Goal: Check status

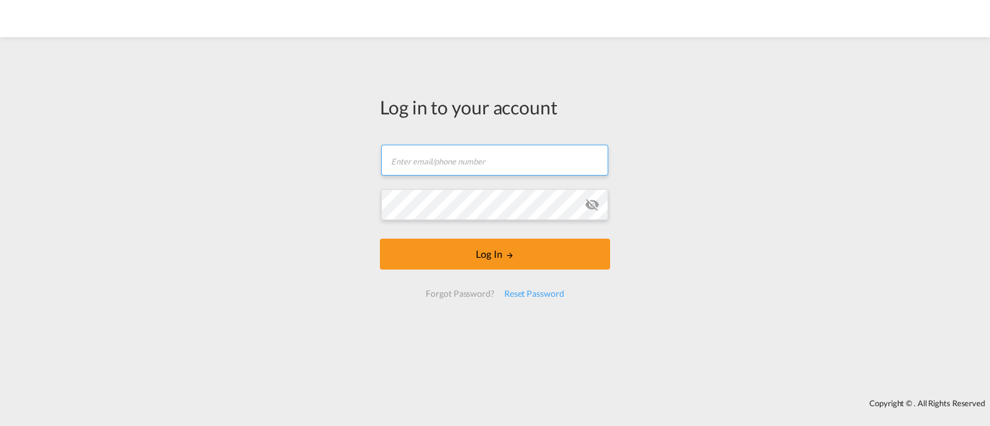
type input "ocean@gosynergie.com"
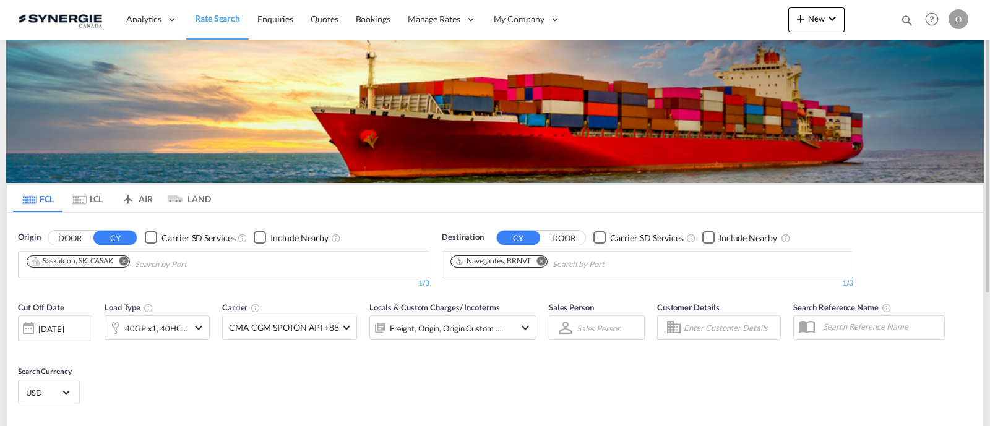
click at [902, 17] on md-icon "icon-magnify" at bounding box center [907, 21] width 14 height 14
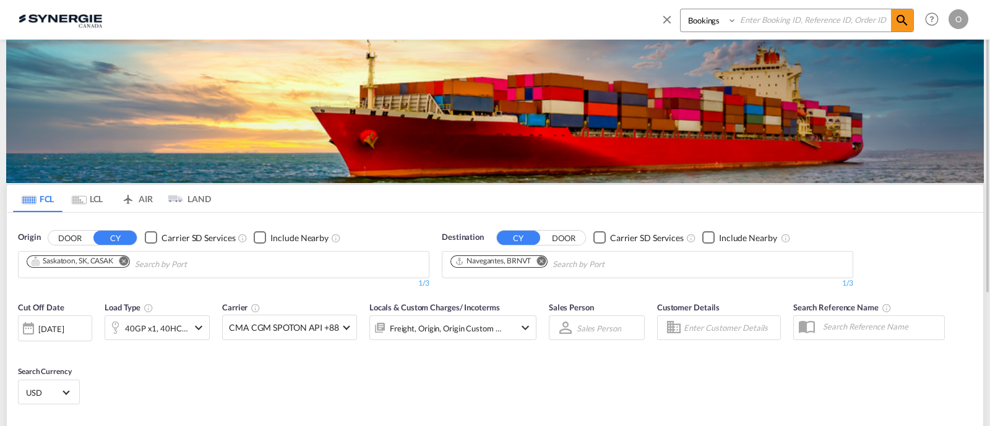
click at [688, 27] on select "Bookings Quotes Enquiries" at bounding box center [709, 20] width 59 height 22
select select "Quotes"
click at [680, 9] on select "Bookings Quotes Enquiries" at bounding box center [709, 20] width 59 height 22
click at [765, 22] on input at bounding box center [814, 20] width 154 height 22
paste input "SYC000014378"
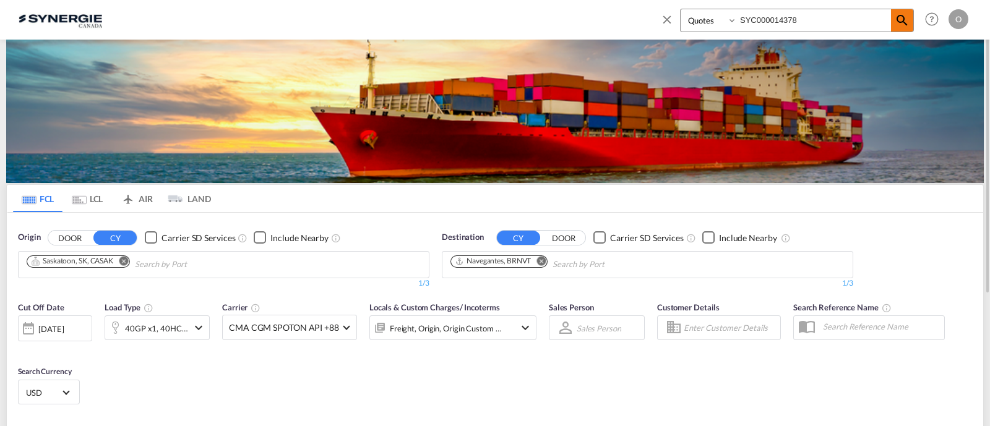
type input "SYC000014378"
click at [906, 24] on md-icon "icon-magnify" at bounding box center [901, 20] width 15 height 15
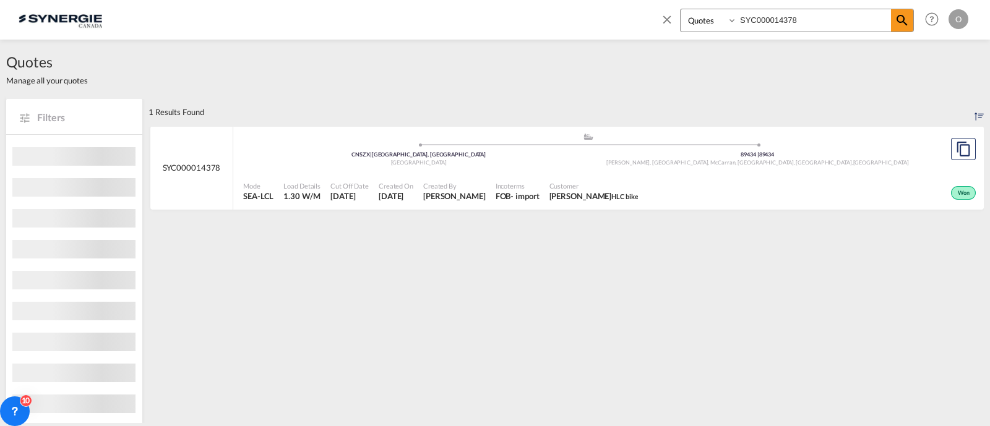
click at [603, 173] on div "Mode SEA-LCL Load Details 1.30 W/M Cut Off Date 28 Aug 2025 Created On 28 Aug 2…" at bounding box center [608, 191] width 750 height 37
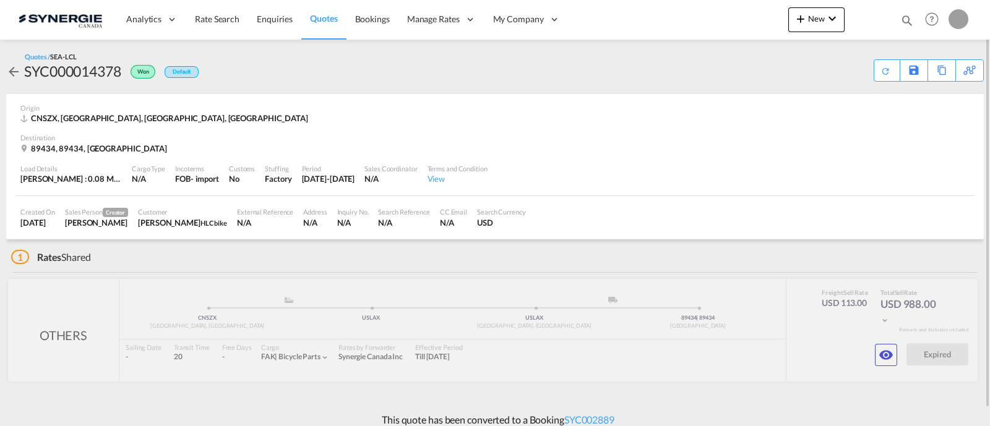
scroll to position [10, 0]
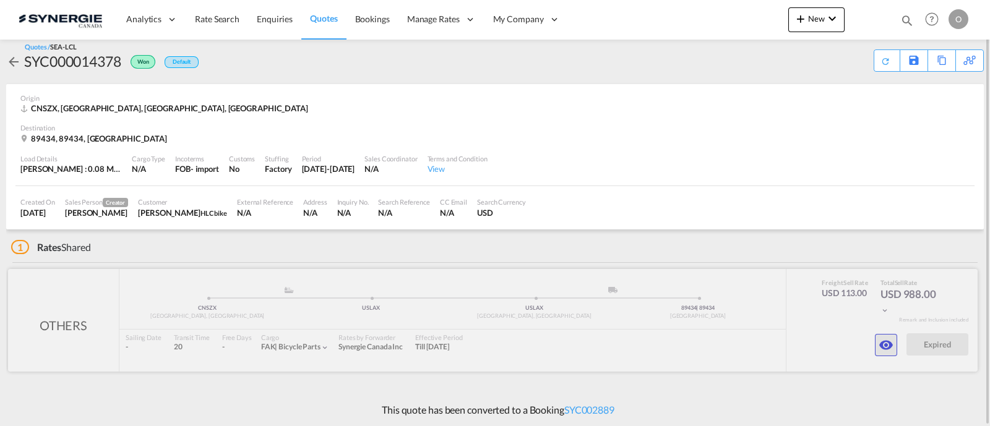
click at [887, 348] on md-icon "icon-eye" at bounding box center [885, 345] width 15 height 15
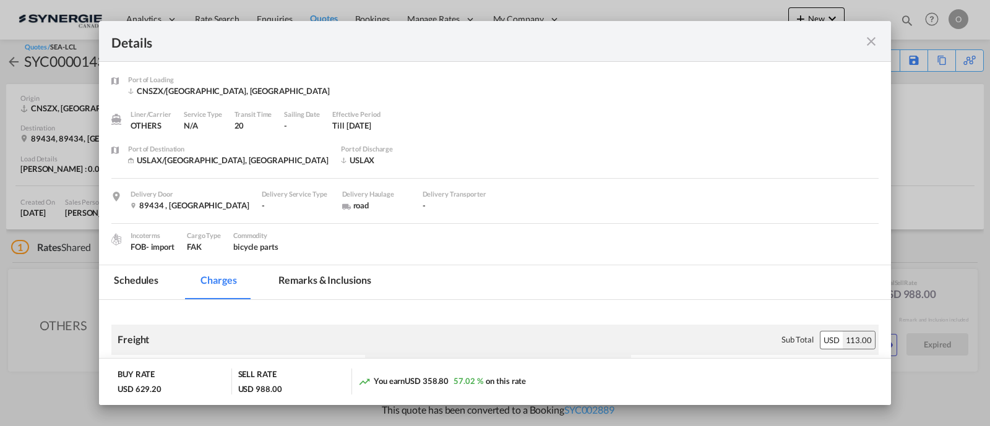
click at [315, 273] on md-tab-item "Remarks & Inclusions" at bounding box center [324, 282] width 122 height 34
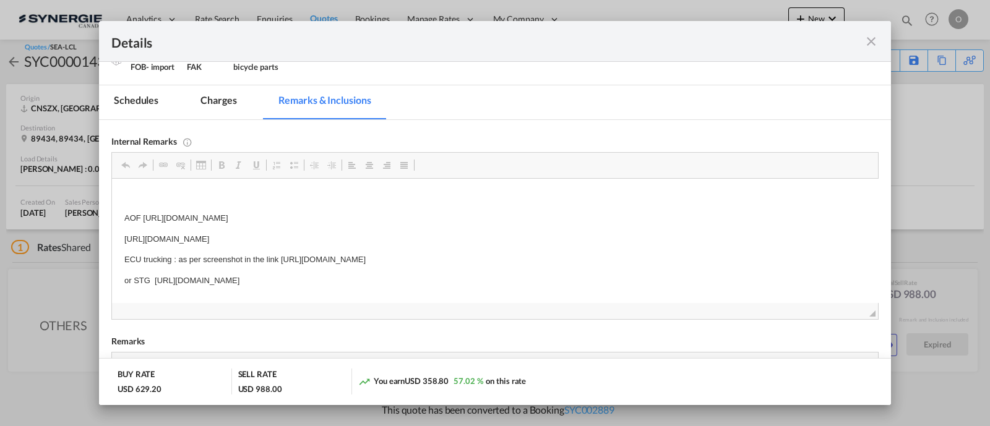
scroll to position [12, 0]
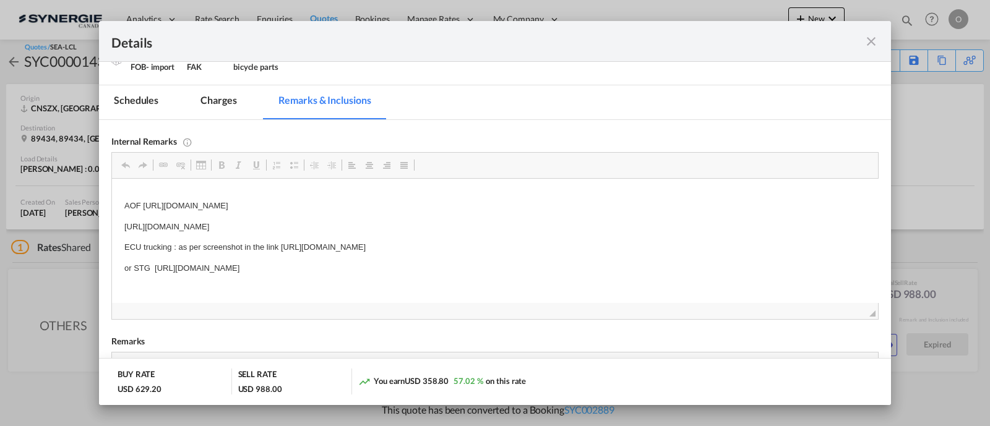
drag, startPoint x: 154, startPoint y: 266, endPoint x: 479, endPoint y: 261, distance: 325.4
click at [479, 261] on body "AOF [URL][DOMAIN_NAME] [URL][DOMAIN_NAME] ECU trucking : as per screenshot in t…" at bounding box center [494, 248] width 741 height 139
drag, startPoint x: 604, startPoint y: 245, endPoint x: 282, endPoint y: 247, distance: 321.6
click at [282, 247] on p "ECU trucking : as per screenshot in the link [URL][DOMAIN_NAME]" at bounding box center [494, 247] width 741 height 13
copy p "[URL][DOMAIN_NAME]"
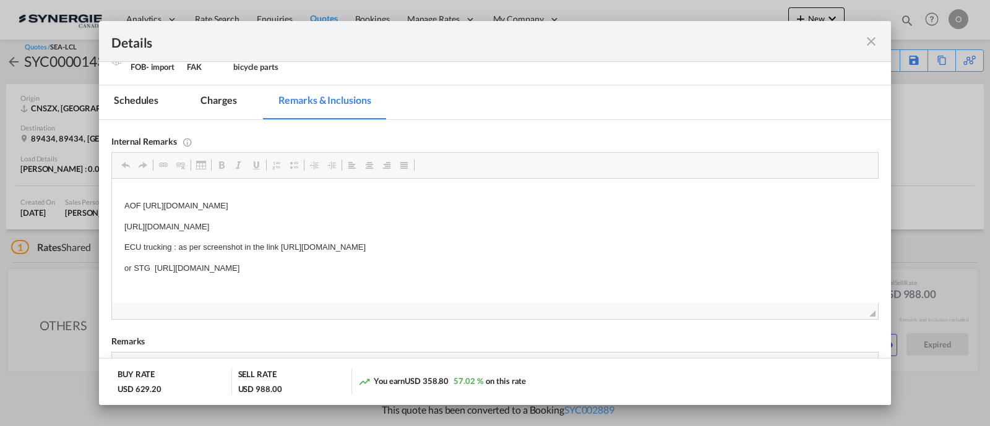
drag, startPoint x: 280, startPoint y: 247, endPoint x: 601, endPoint y: 241, distance: 321.7
click at [601, 241] on p "ECU trucking : as per screenshot in the link [URL][DOMAIN_NAME]" at bounding box center [494, 247] width 741 height 13
drag, startPoint x: 483, startPoint y: 270, endPoint x: 156, endPoint y: 263, distance: 326.6
click at [156, 263] on p "or STG [URL][DOMAIN_NAME]" at bounding box center [494, 268] width 741 height 13
copy p "[URL][DOMAIN_NAME]"
